Goal: Task Accomplishment & Management: Manage account settings

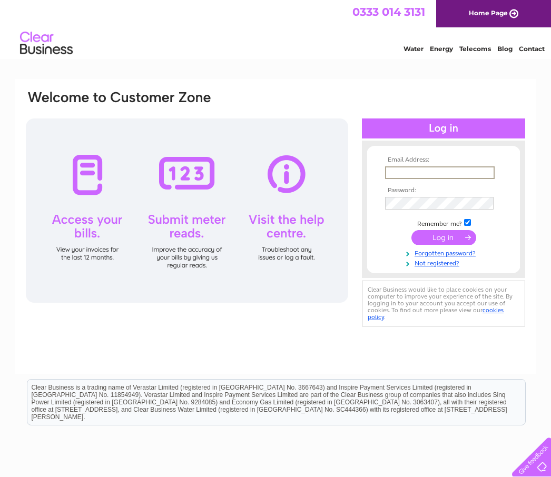
type input "[EMAIL_ADDRESS][DOMAIN_NAME]"
click at [443, 238] on input "submit" at bounding box center [443, 237] width 65 height 15
click at [437, 237] on input "submit" at bounding box center [443, 236] width 65 height 15
click at [437, 239] on input "submit" at bounding box center [443, 236] width 65 height 15
click at [446, 240] on input "submit" at bounding box center [443, 236] width 65 height 15
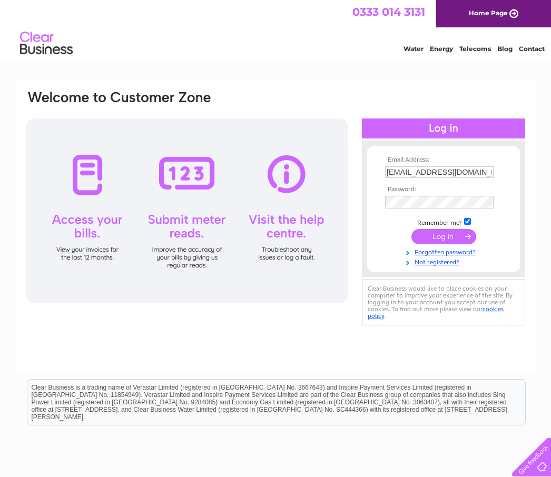
click at [434, 236] on input "submit" at bounding box center [443, 236] width 65 height 15
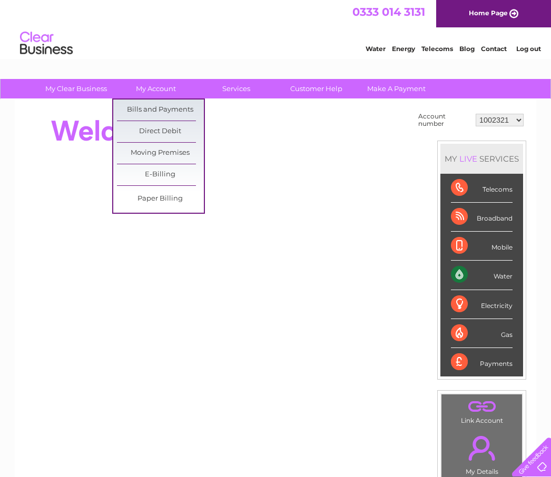
click at [134, 105] on link "Bills and Payments" at bounding box center [160, 110] width 87 height 21
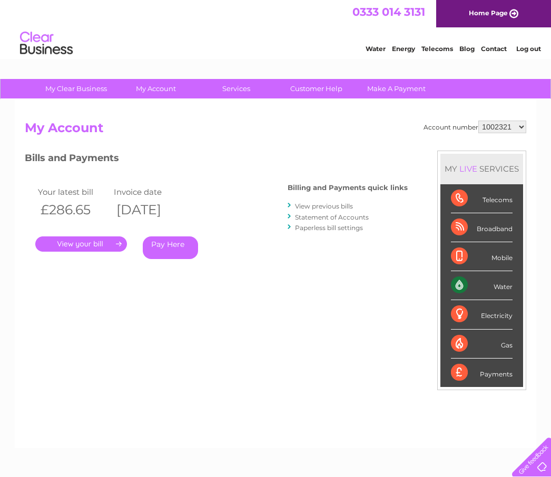
click at [136, 105] on div "Account number 1002321 30285437 My Account MY LIVE SERVICES Telecoms Broadband …" at bounding box center [275, 274] width 521 height 349
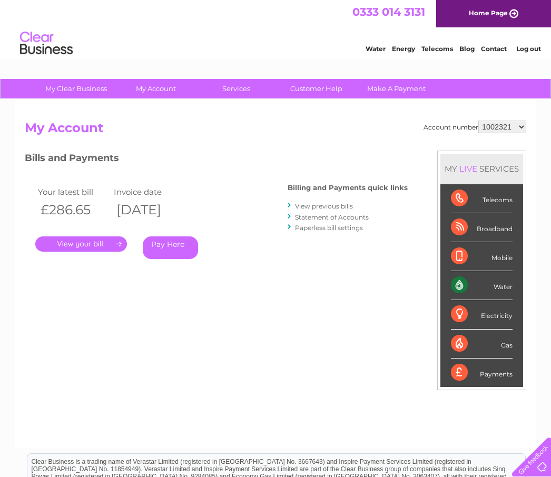
click at [65, 240] on link "." at bounding box center [81, 243] width 92 height 15
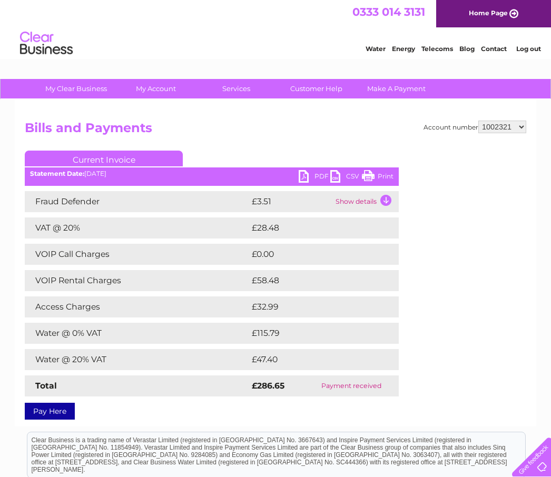
click at [311, 174] on link "PDF" at bounding box center [315, 177] width 32 height 15
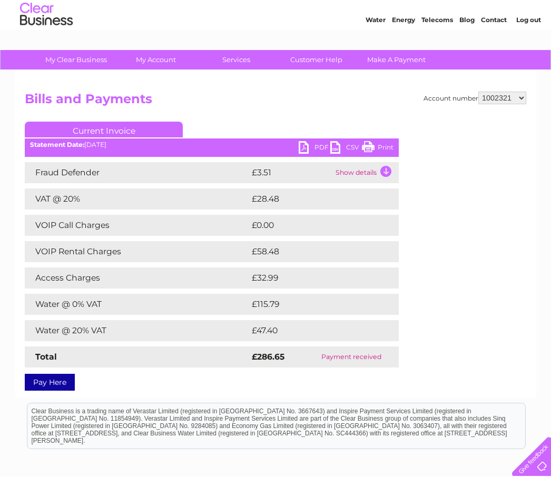
click at [489, 104] on select "1002321 30285437" at bounding box center [502, 98] width 48 height 13
select select "30285437"
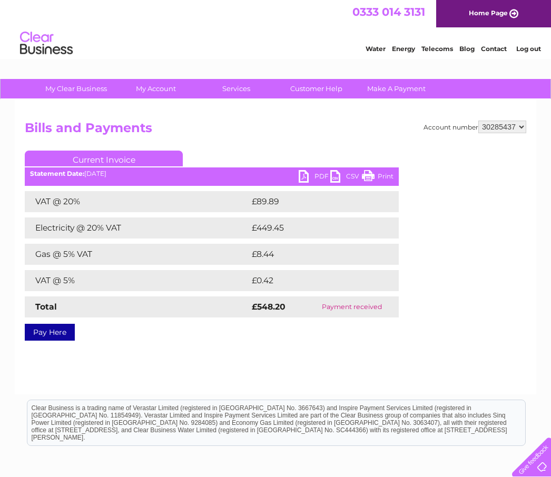
click at [310, 178] on link "PDF" at bounding box center [315, 177] width 32 height 15
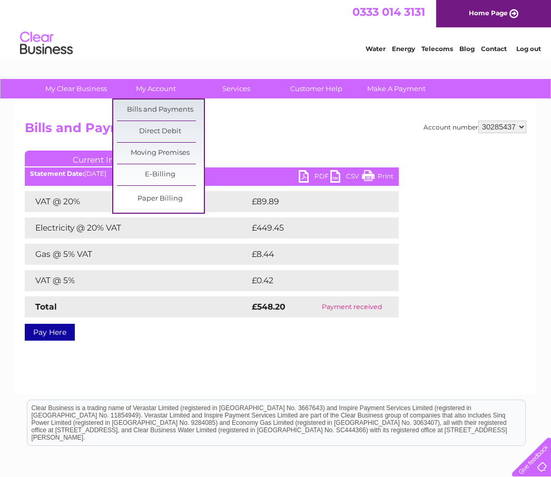
click at [133, 111] on link "Bills and Payments" at bounding box center [160, 110] width 87 height 21
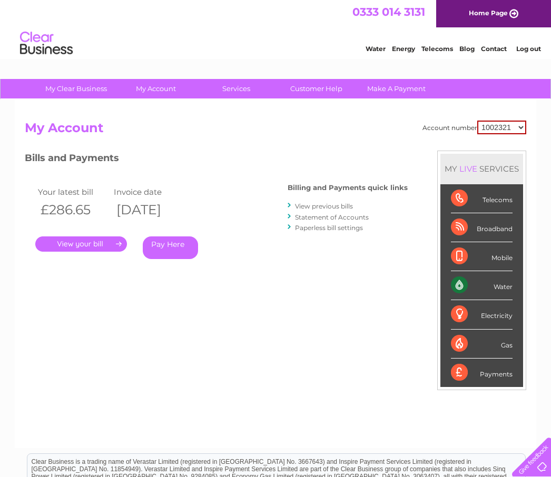
click at [307, 206] on link "View previous bills" at bounding box center [324, 206] width 58 height 8
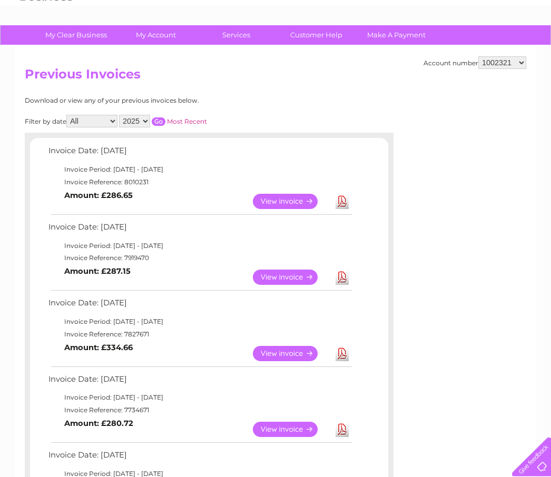
scroll to position [54, 0]
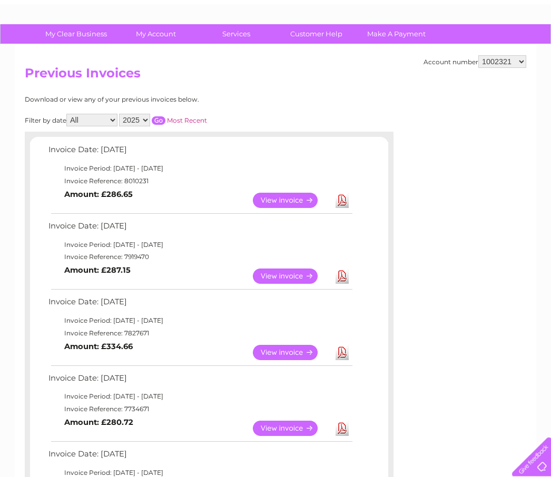
click at [273, 275] on link "View" at bounding box center [291, 276] width 77 height 15
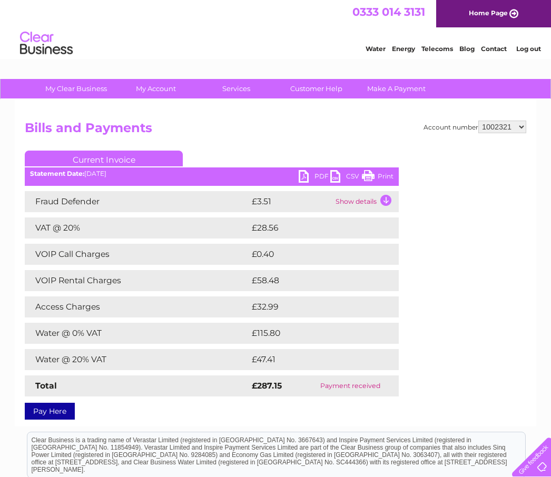
click at [309, 174] on link "PDF" at bounding box center [315, 177] width 32 height 15
click at [493, 133] on select "1002321 30285437" at bounding box center [502, 127] width 48 height 13
select select "30285437"
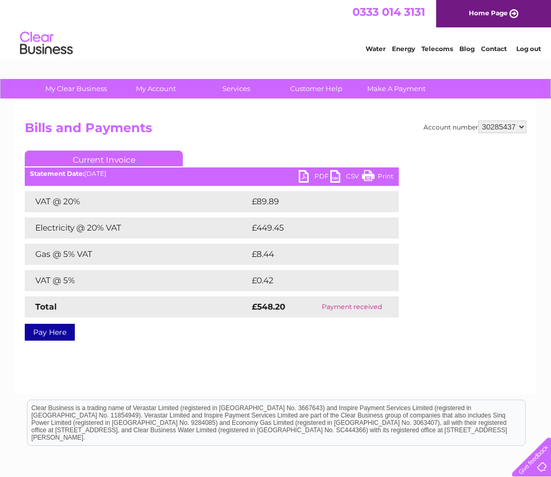
click at [312, 176] on link "PDF" at bounding box center [315, 177] width 32 height 15
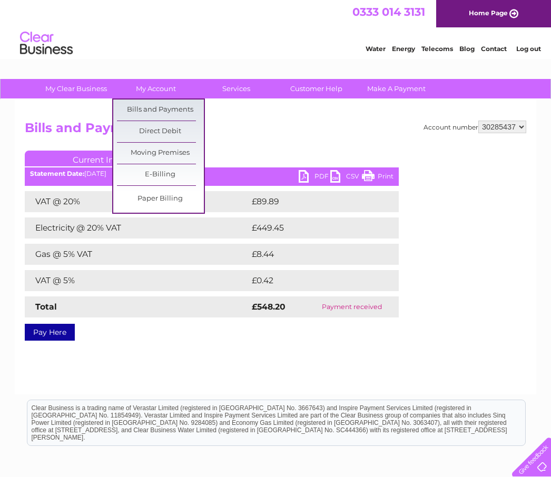
click at [164, 107] on link "Bills and Payments" at bounding box center [160, 110] width 87 height 21
click at [139, 112] on link "Bills and Payments" at bounding box center [160, 110] width 87 height 21
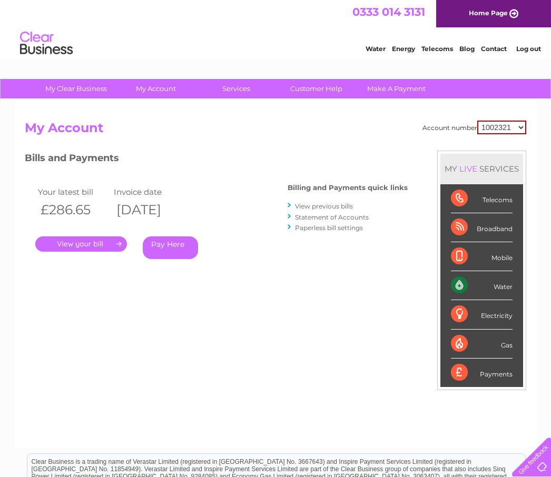
click at [311, 204] on link "View previous bills" at bounding box center [324, 206] width 58 height 8
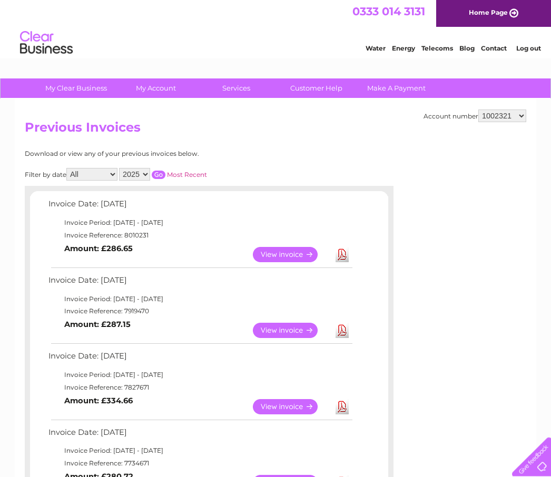
click at [88, 313] on td "Invoice Reference: 7919470" at bounding box center [200, 311] width 308 height 13
click at [275, 328] on link "View" at bounding box center [291, 330] width 77 height 15
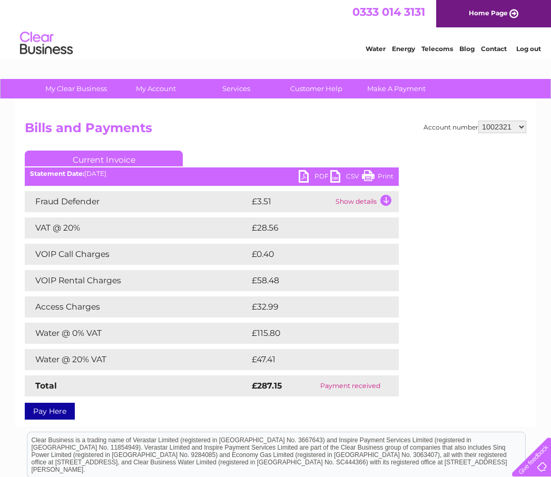
click at [478, 131] on select "1002321 30285437" at bounding box center [502, 127] width 48 height 13
select select "30285437"
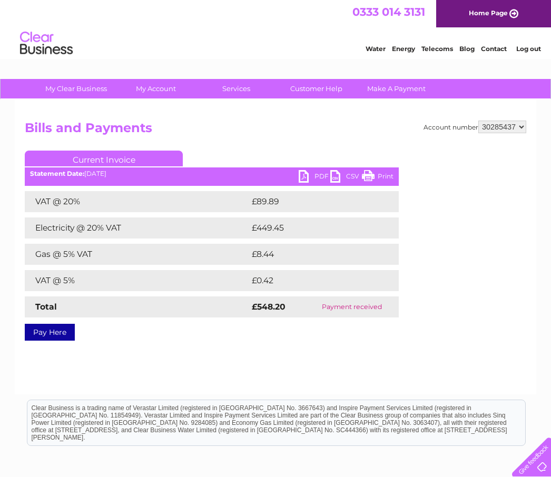
click at [307, 176] on link "PDF" at bounding box center [315, 177] width 32 height 15
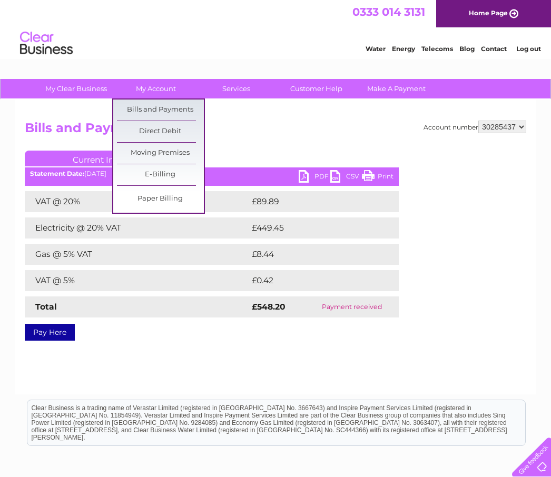
click at [135, 107] on link "Bills and Payments" at bounding box center [160, 110] width 87 height 21
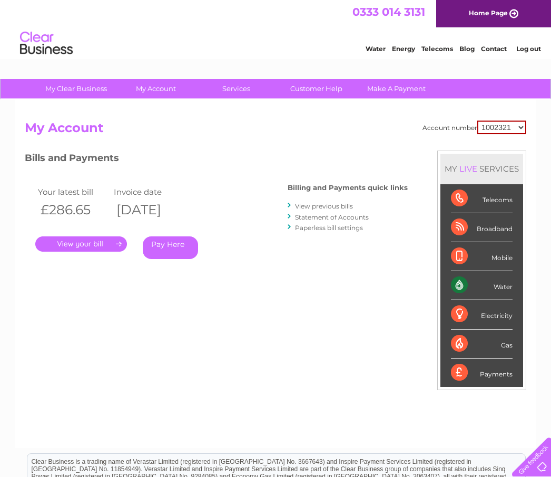
click at [492, 123] on select "1002321 30285437" at bounding box center [501, 128] width 49 height 14
select select "30285437"
click at [310, 208] on link "View previous bills" at bounding box center [324, 206] width 58 height 8
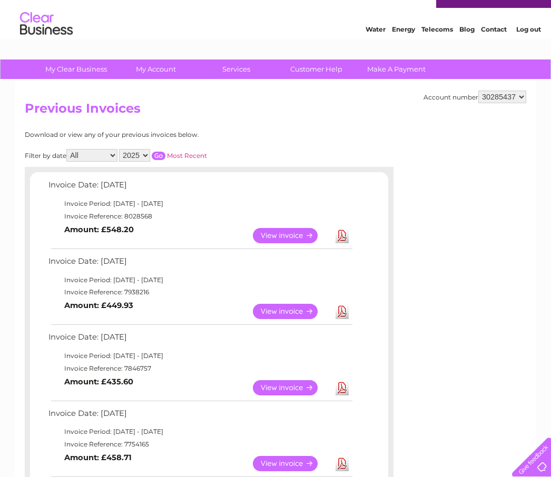
scroll to position [29, 0]
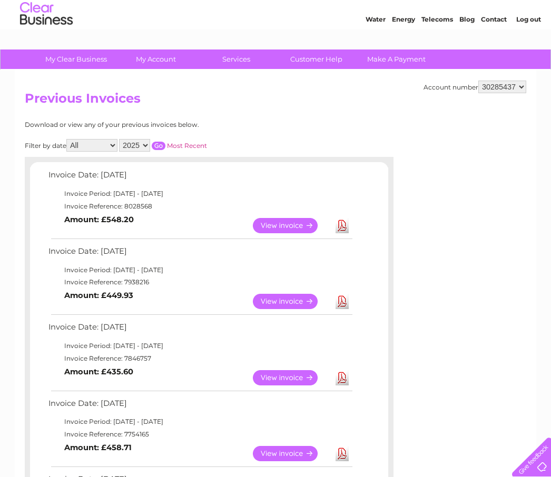
click at [272, 294] on link "View" at bounding box center [291, 301] width 77 height 15
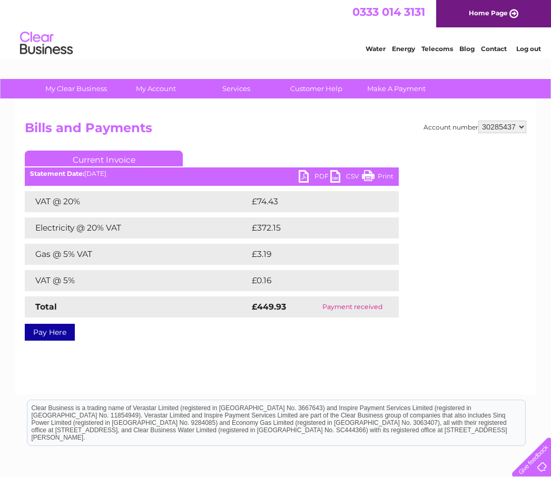
click at [310, 175] on link "PDF" at bounding box center [315, 177] width 32 height 15
